Goal: Find specific page/section: Find specific page/section

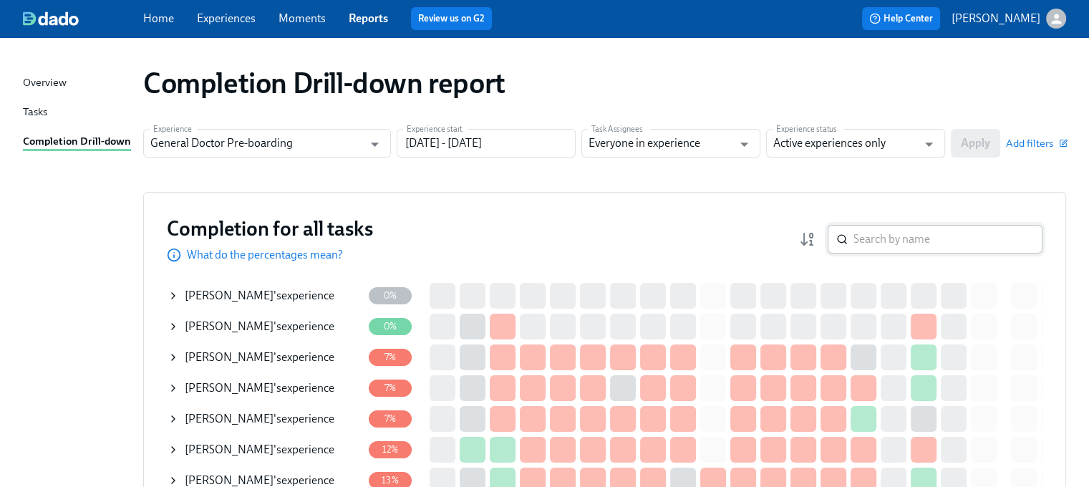
click at [914, 241] on input "search" at bounding box center [948, 239] width 189 height 29
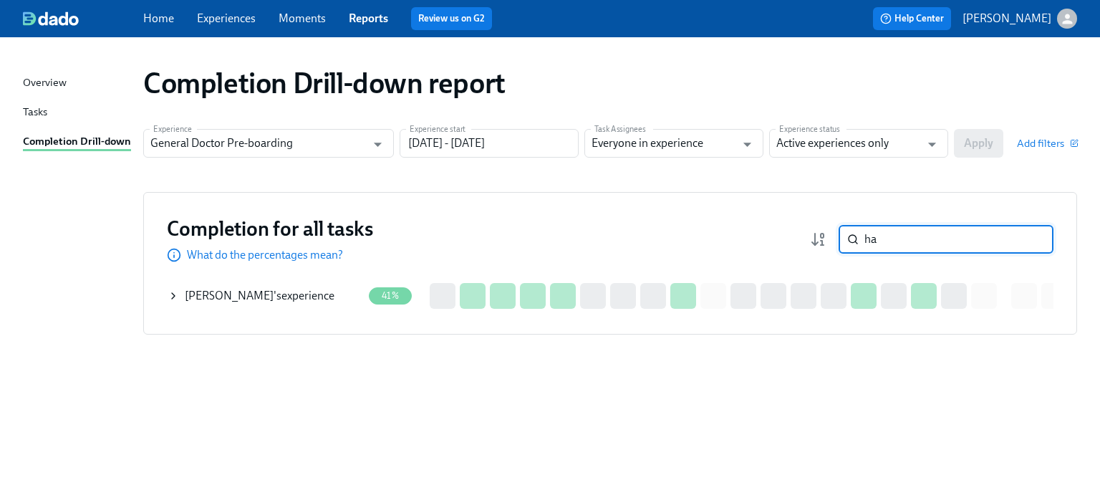
type input "h"
type input "[PERSON_NAME]"
click at [230, 294] on span "[PERSON_NAME]" at bounding box center [229, 296] width 89 height 14
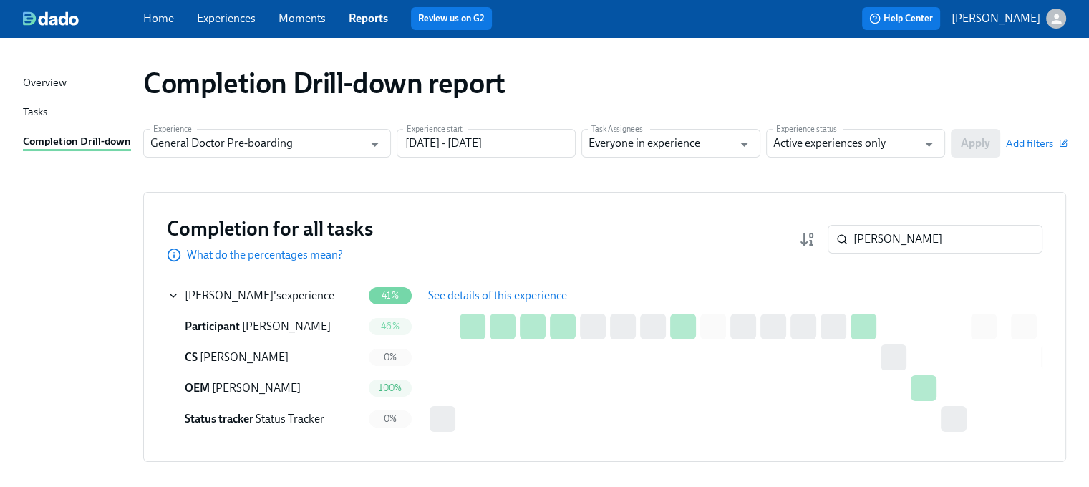
click at [475, 293] on span "See details of this experience" at bounding box center [497, 296] width 139 height 14
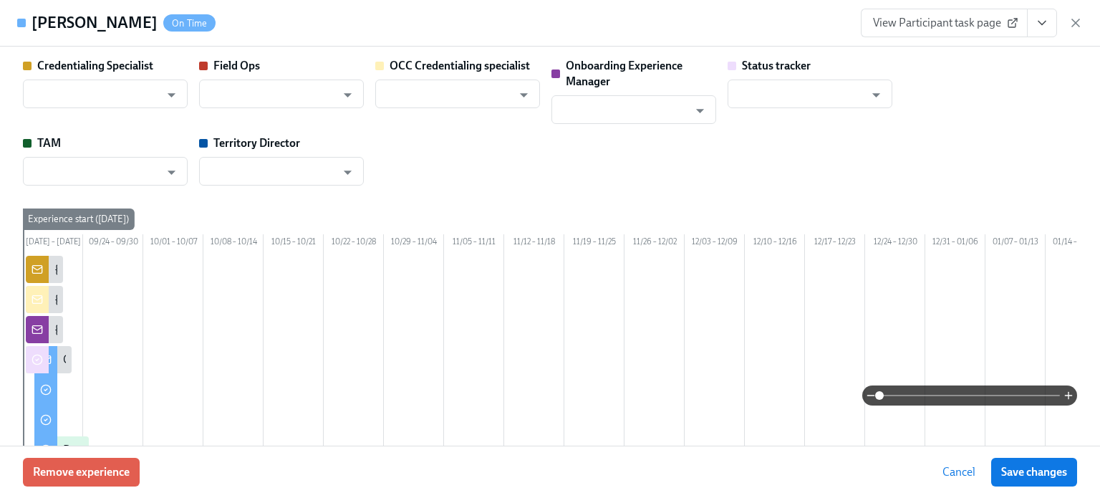
type input "[PERSON_NAME]"
type input "Status Tracker"
type input "[PERSON_NAME]"
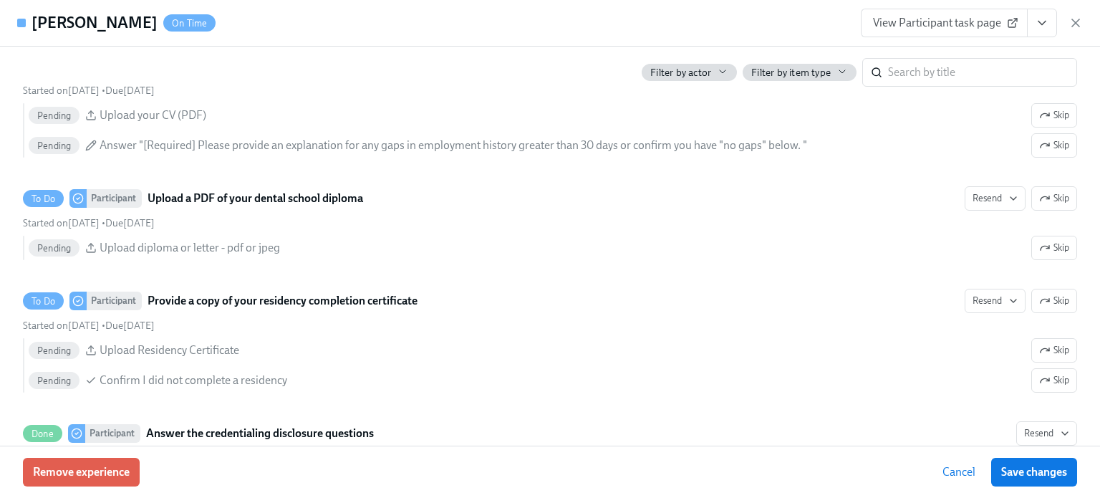
scroll to position [2148, 0]
